Goal: Find specific page/section: Find specific page/section

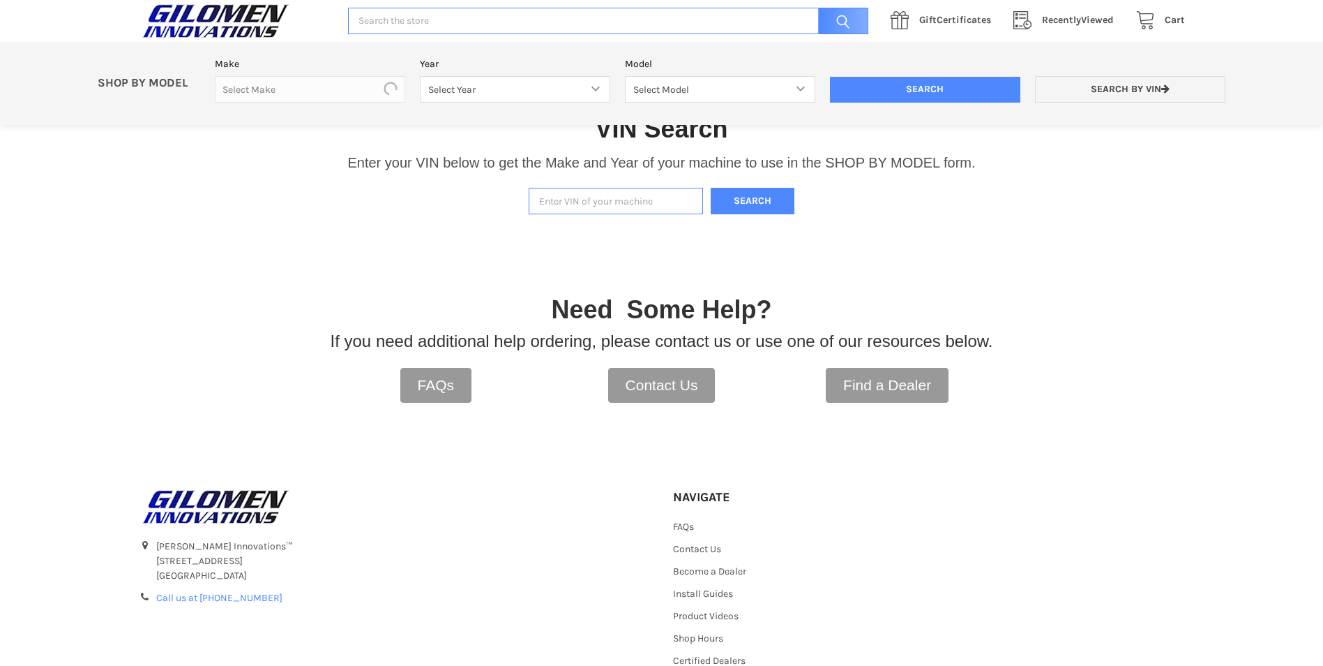
click at [569, 201] on input "Enter VIN of your machine" at bounding box center [616, 201] width 174 height 27
paste input "[US_VEHICLE_IDENTIFICATION_NUMBER]"
type input "[US_VEHICLE_IDENTIFICATION_NUMBER]"
click at [765, 204] on button "Search" at bounding box center [753, 201] width 84 height 27
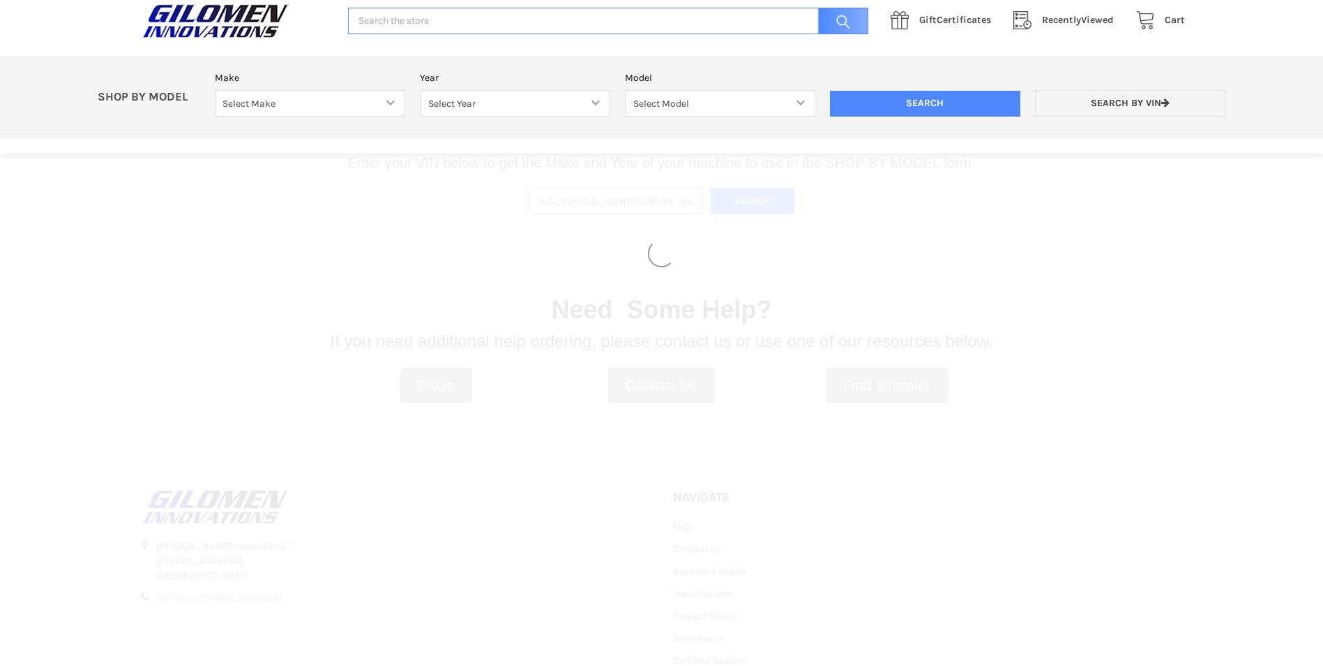
select select "330"
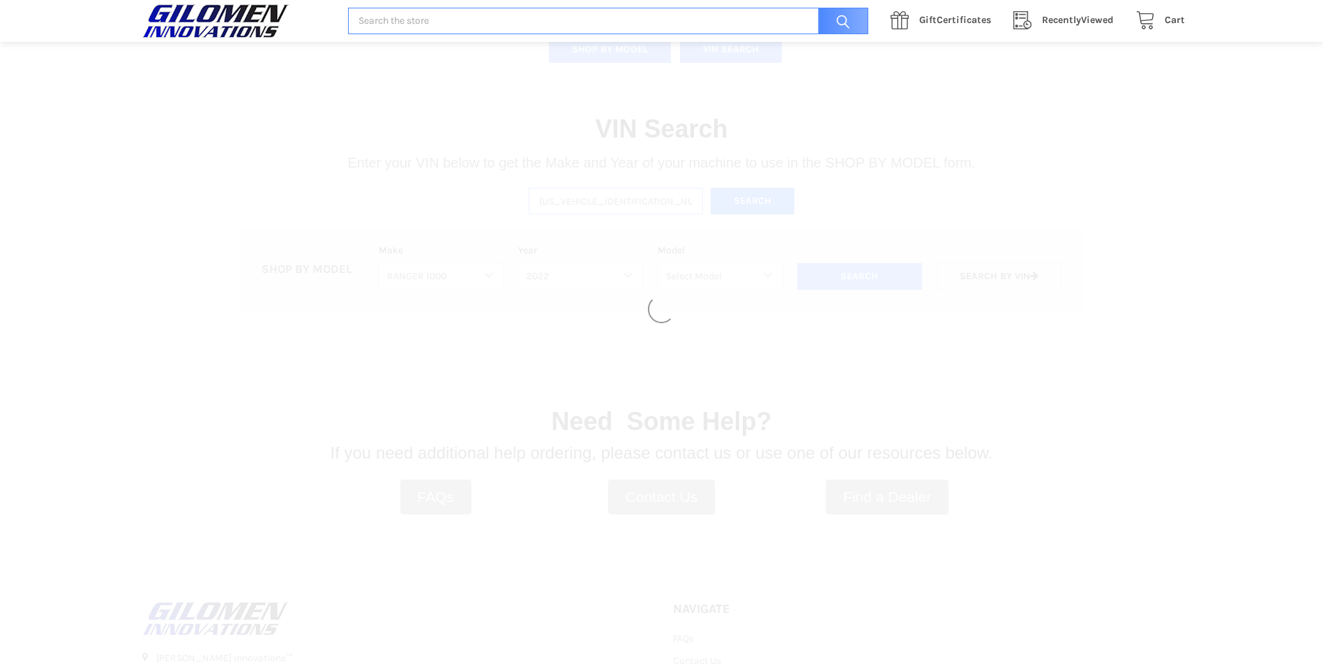
select select "493"
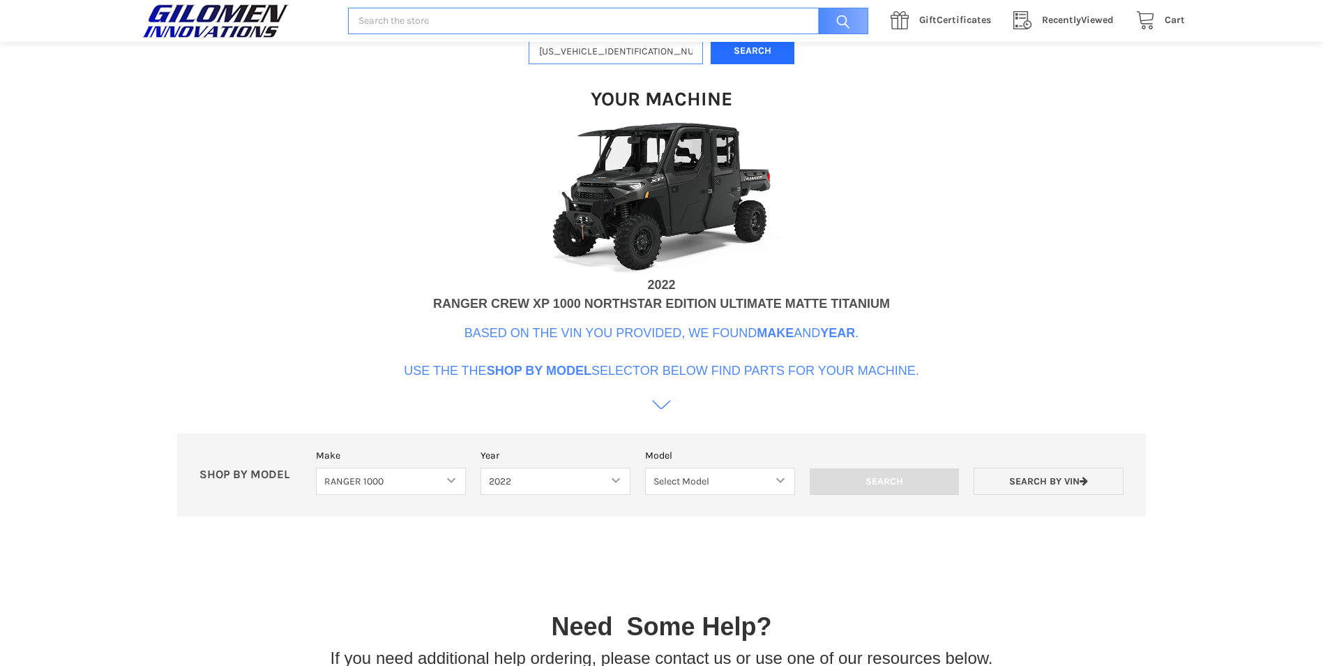
scroll to position [427, 0]
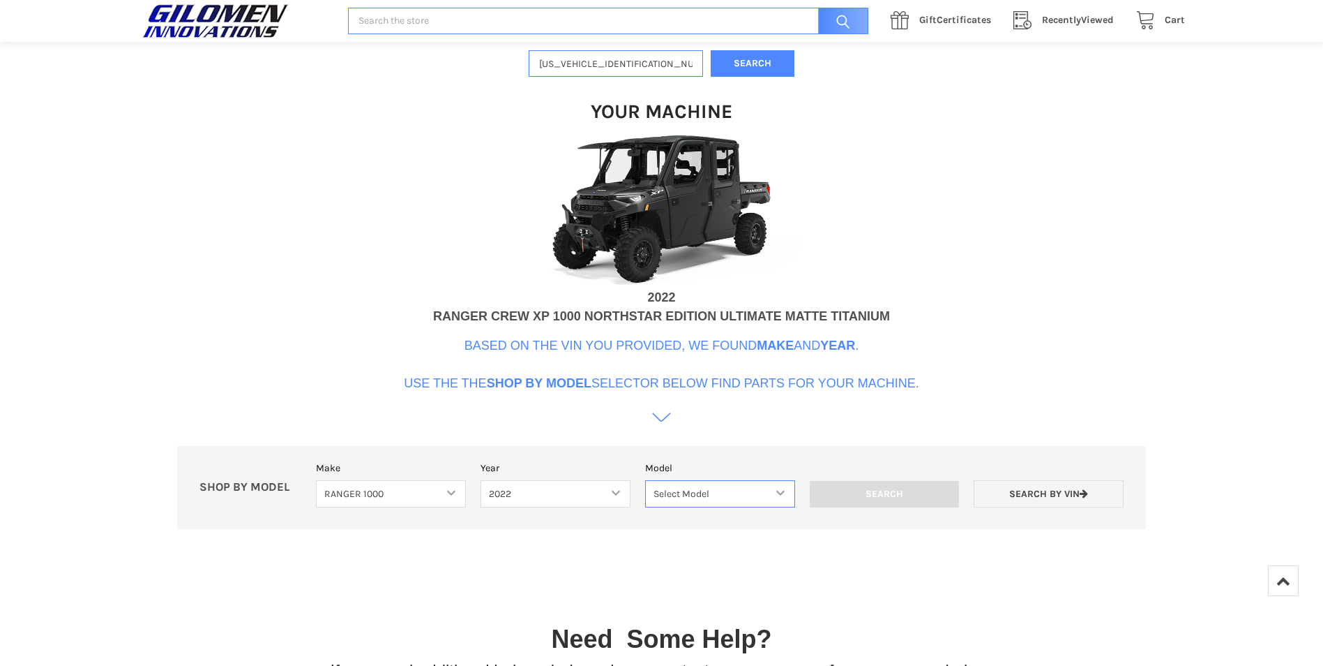
click at [774, 488] on select "Select Model Ranger 1000 Basic 61 HP SOHC Ranger 1000 Crew Basic 61 HP SOHC Ran…" at bounding box center [720, 493] width 150 height 27
select select "510"
click at [645, 480] on select "Select Model Ranger 1000 Basic 61 HP SOHC Ranger 1000 Crew Basic 61 HP SOHC Ran…" at bounding box center [720, 493] width 150 height 27
click at [1058, 320] on div "VIN Search Enter your VIN below to get the Make and Year of your machine to use…" at bounding box center [661, 244] width 1323 height 611
click at [643, 211] on img at bounding box center [662, 209] width 279 height 157
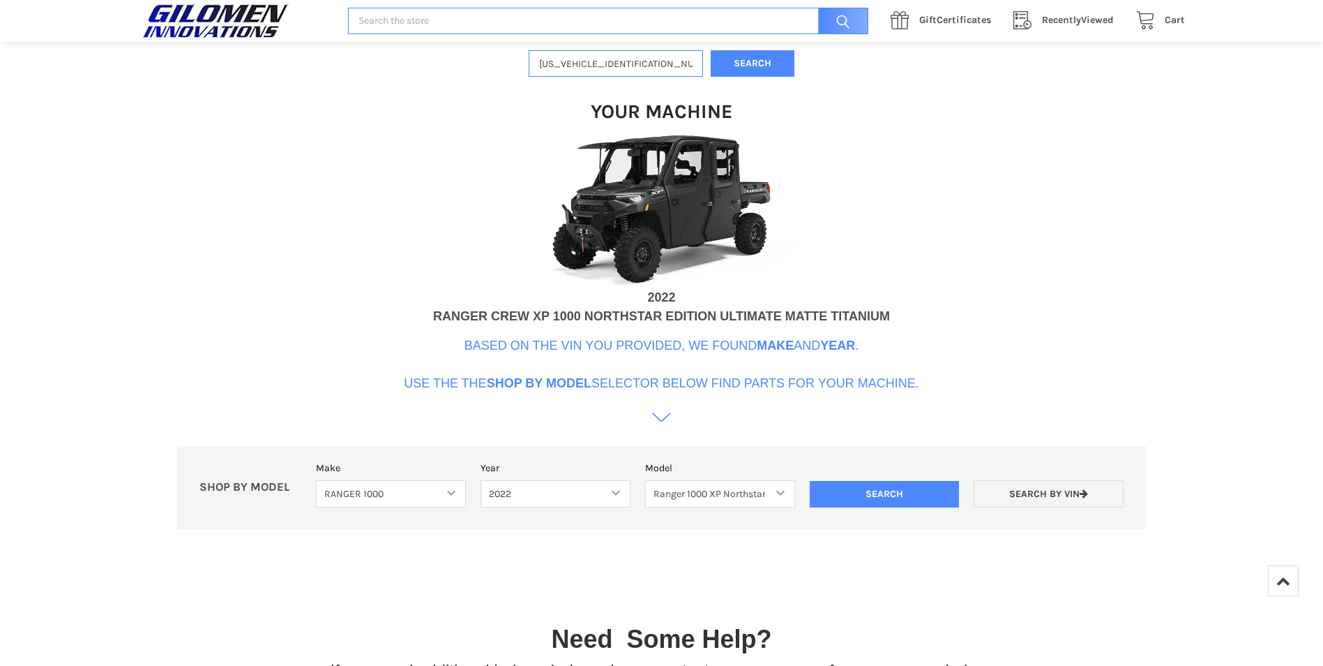
scroll to position [686, 0]
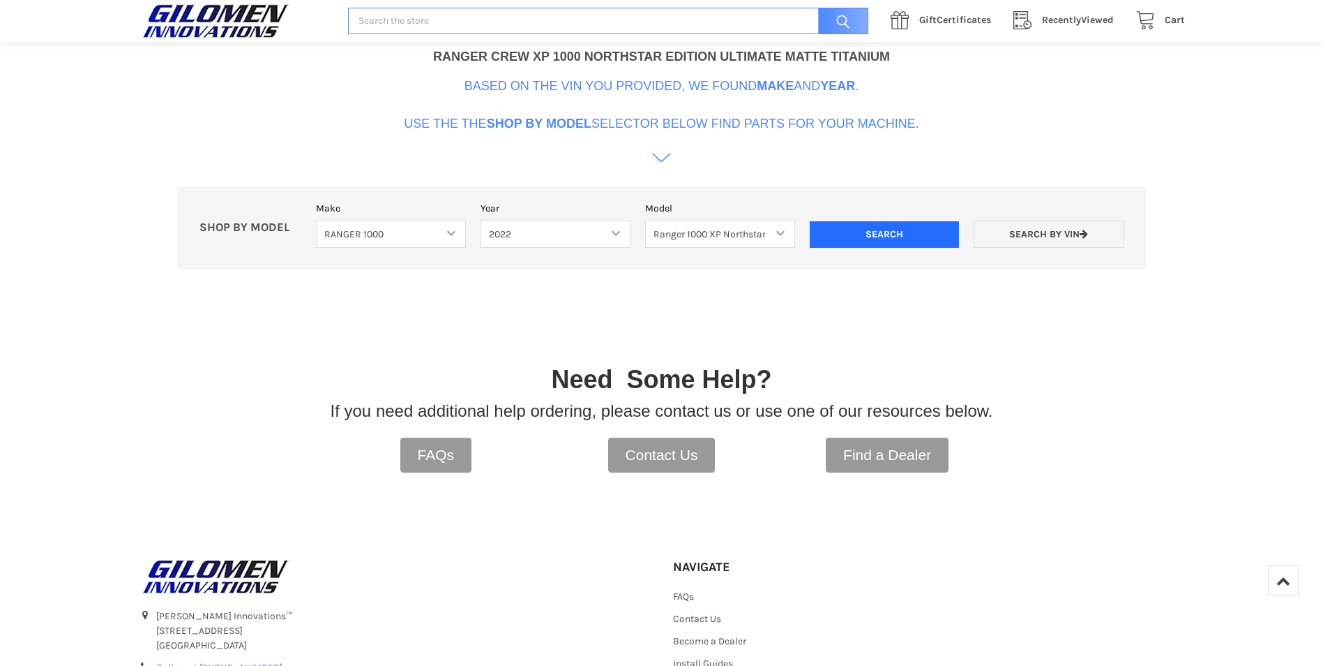
click at [905, 233] on input "Search" at bounding box center [885, 234] width 150 height 27
